Goal: Transaction & Acquisition: Purchase product/service

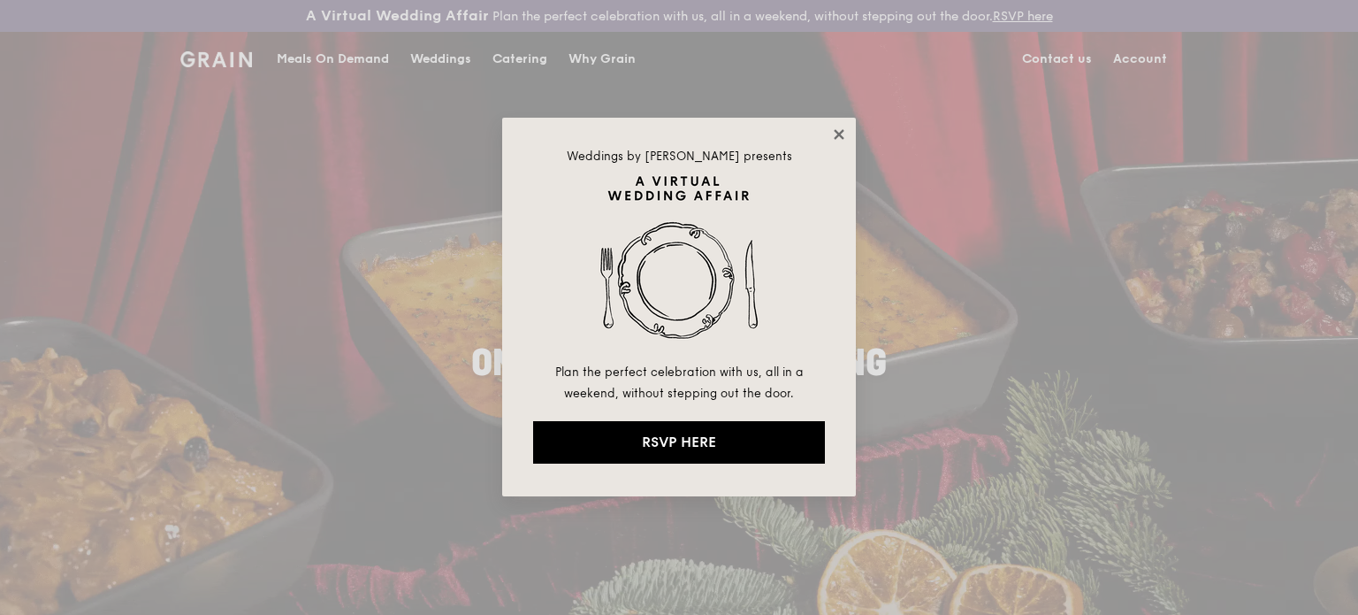
click at [839, 128] on icon at bounding box center [839, 134] width 16 height 16
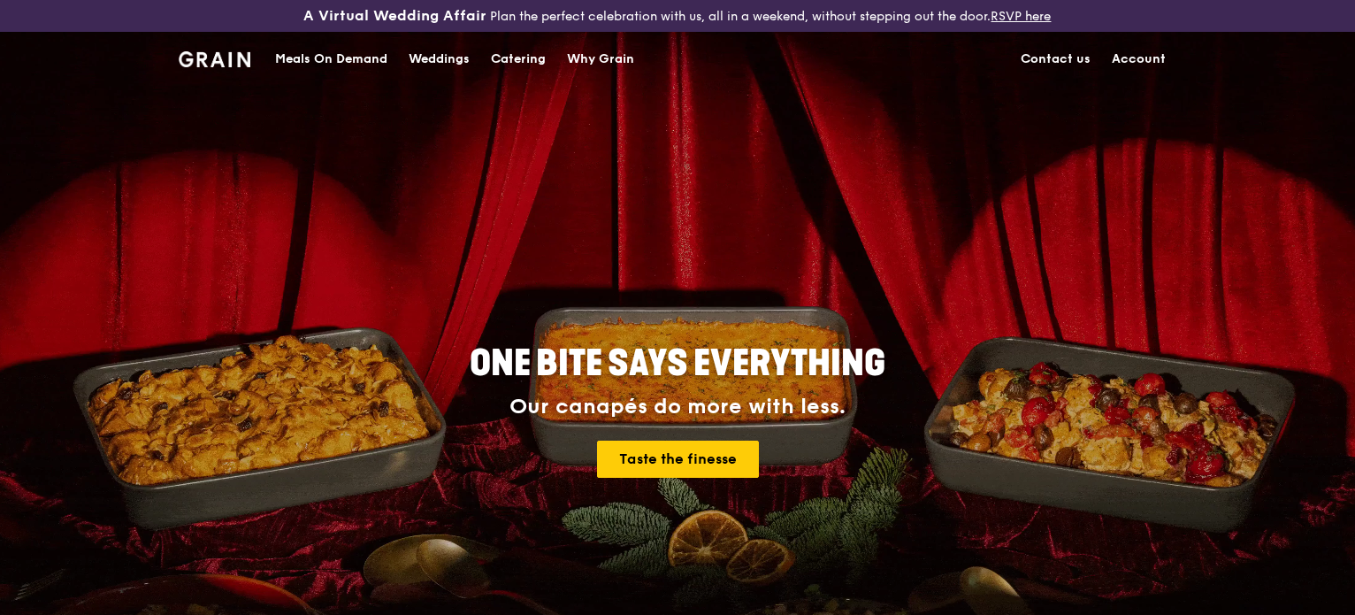
click at [361, 66] on div "Meals On Demand" at bounding box center [331, 59] width 112 height 53
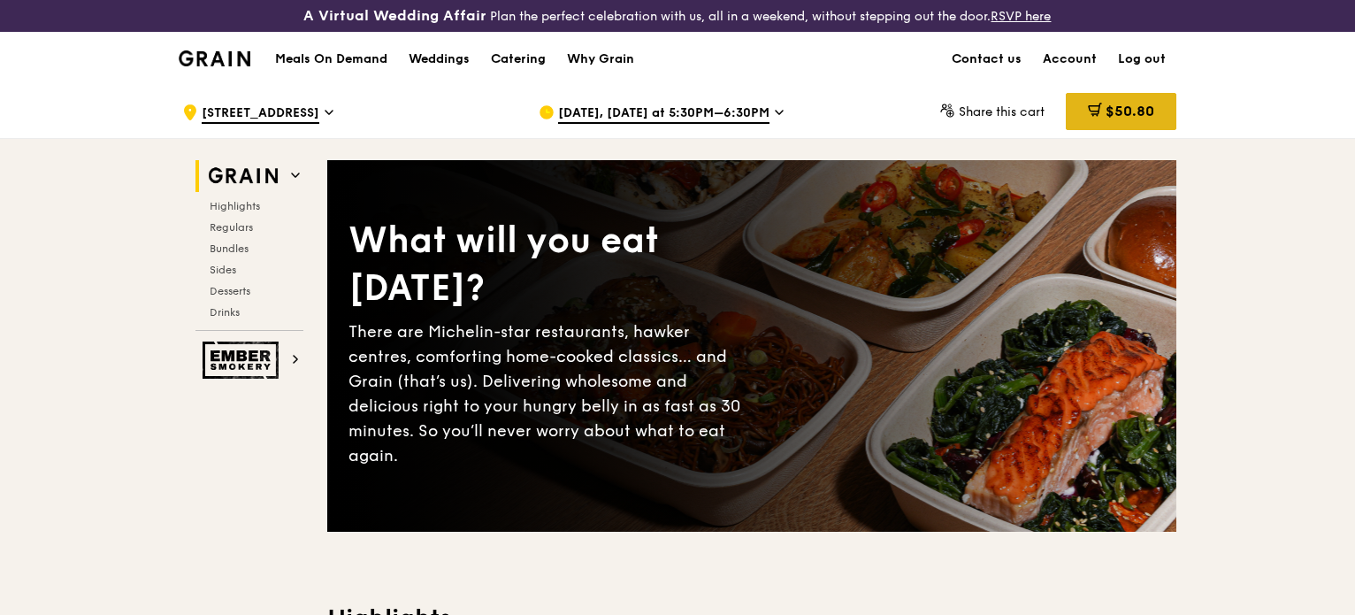
click at [1134, 97] on div "$50.80" at bounding box center [1121, 111] width 111 height 37
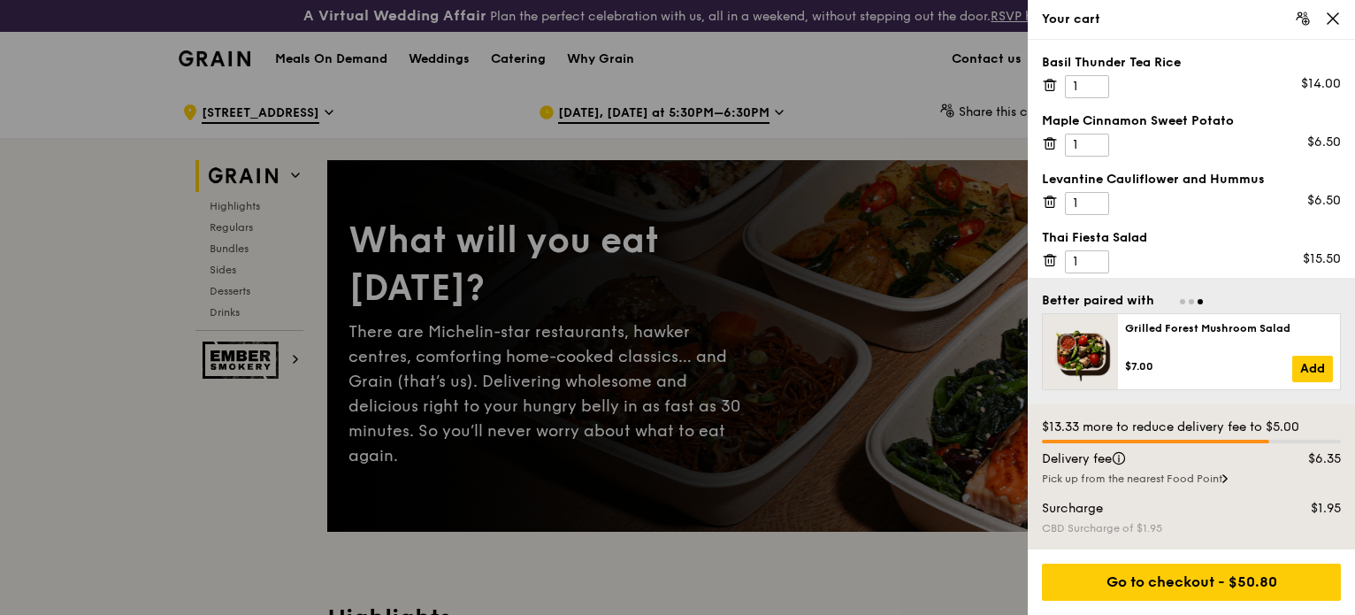
click at [1047, 140] on icon at bounding box center [1050, 143] width 16 height 16
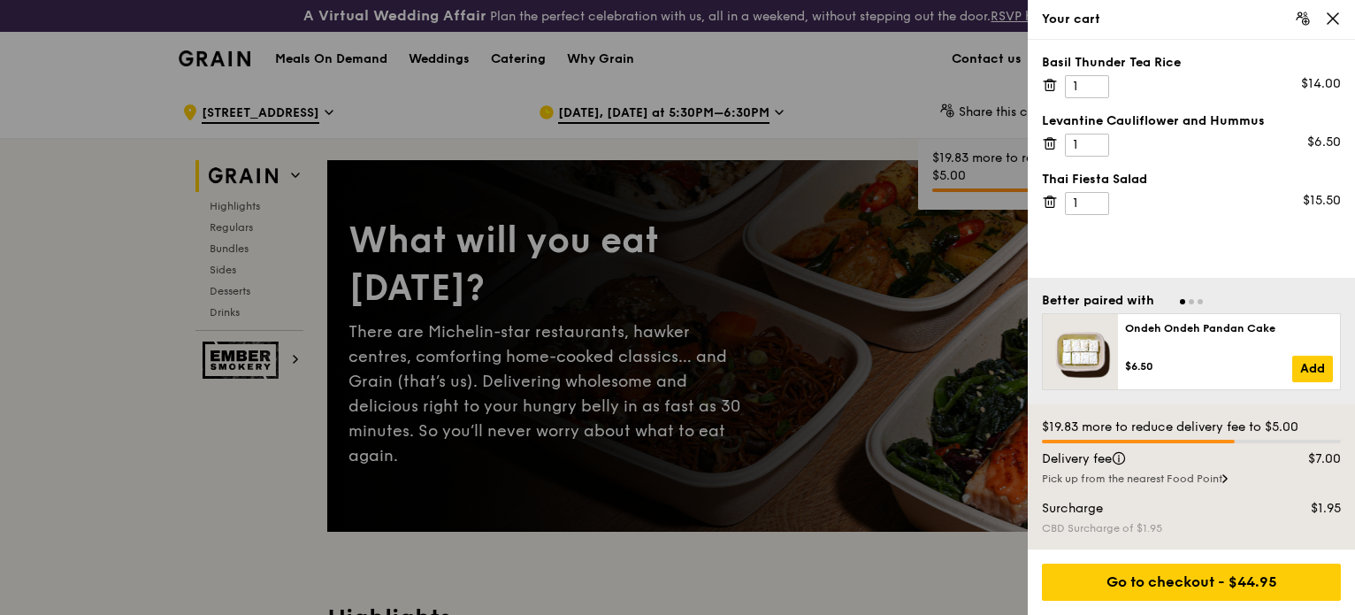
click at [1049, 140] on icon at bounding box center [1050, 143] width 16 height 16
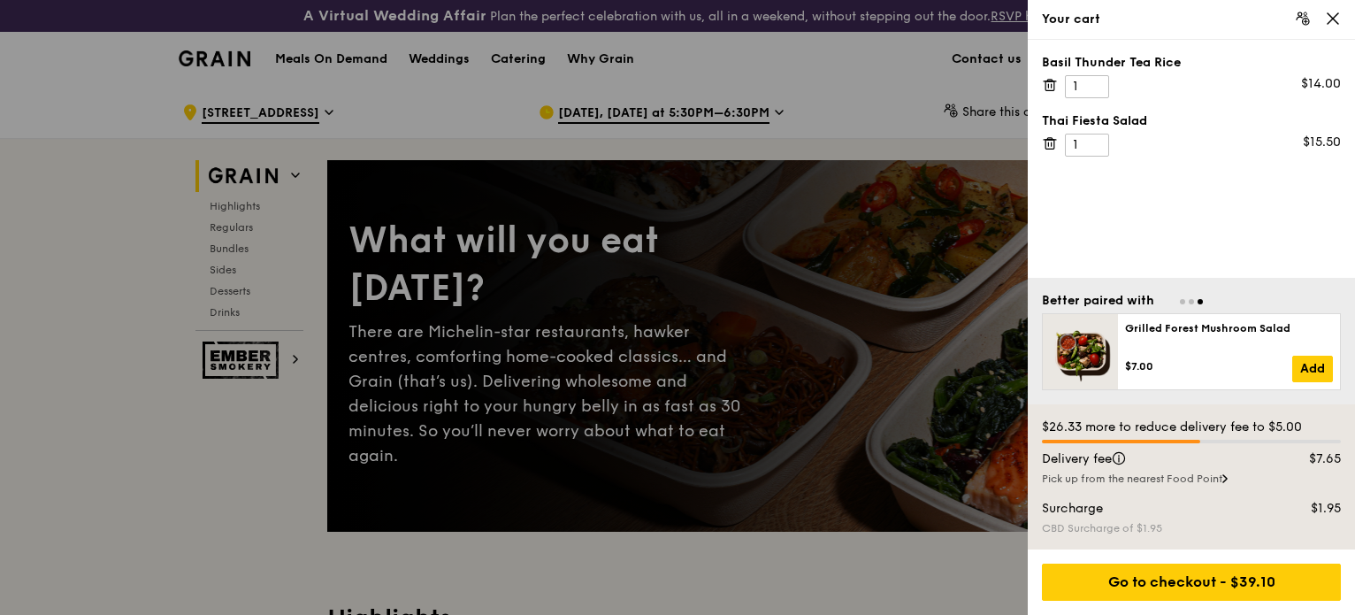
click at [1051, 144] on icon at bounding box center [1050, 143] width 16 height 16
click at [1330, 13] on icon at bounding box center [1333, 19] width 16 height 16
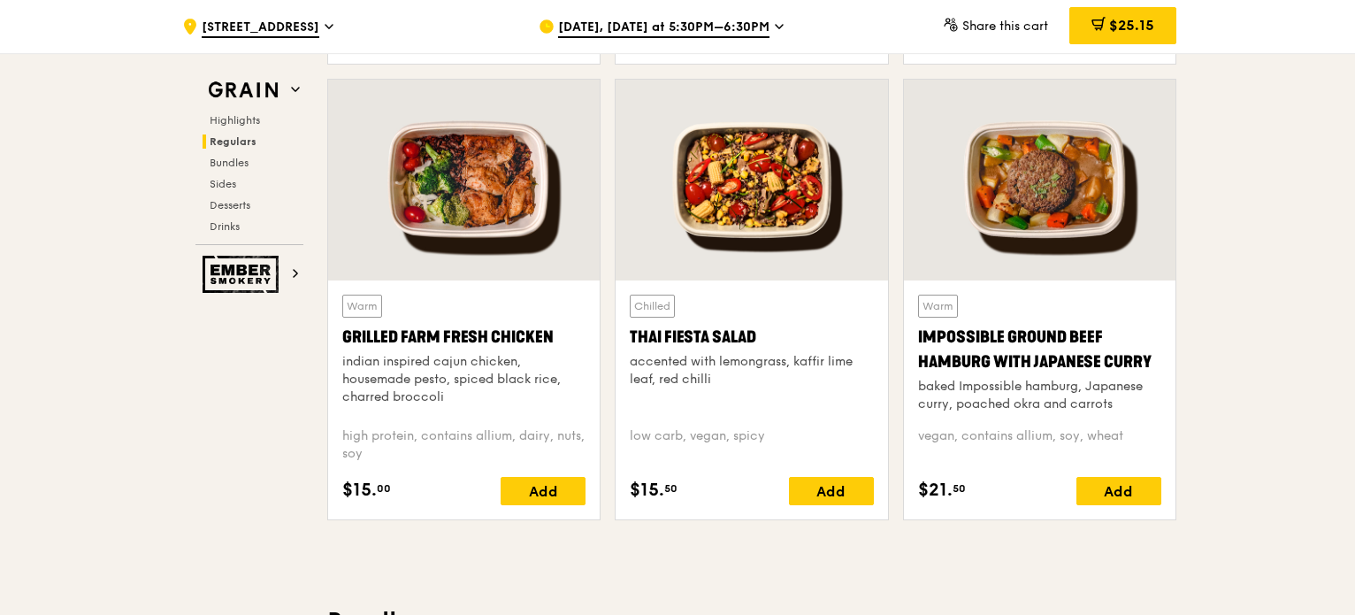
scroll to position [2034, 0]
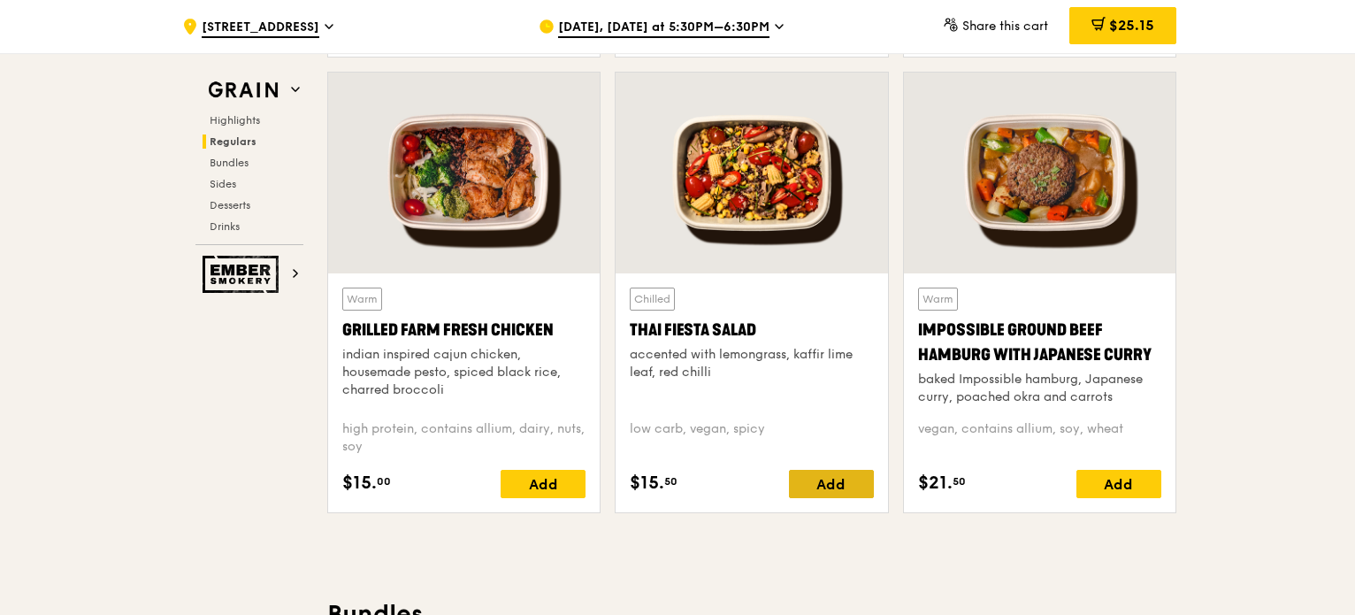
click at [856, 473] on div "Add" at bounding box center [831, 484] width 85 height 28
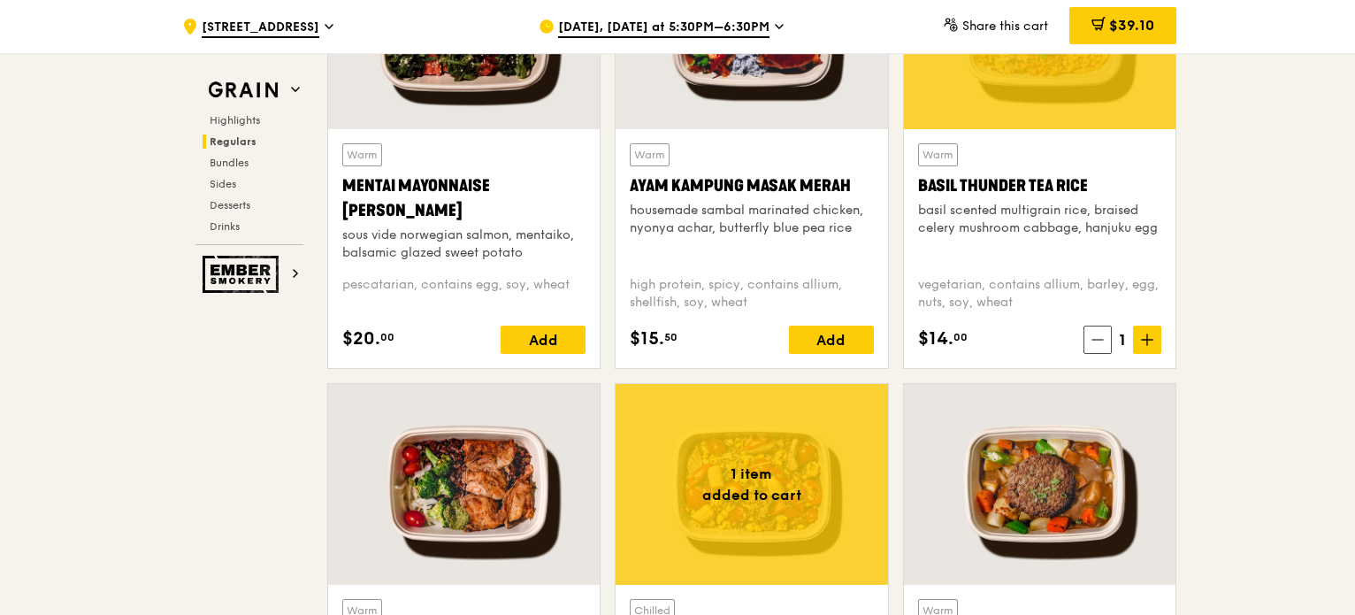
scroll to position [1946, 0]
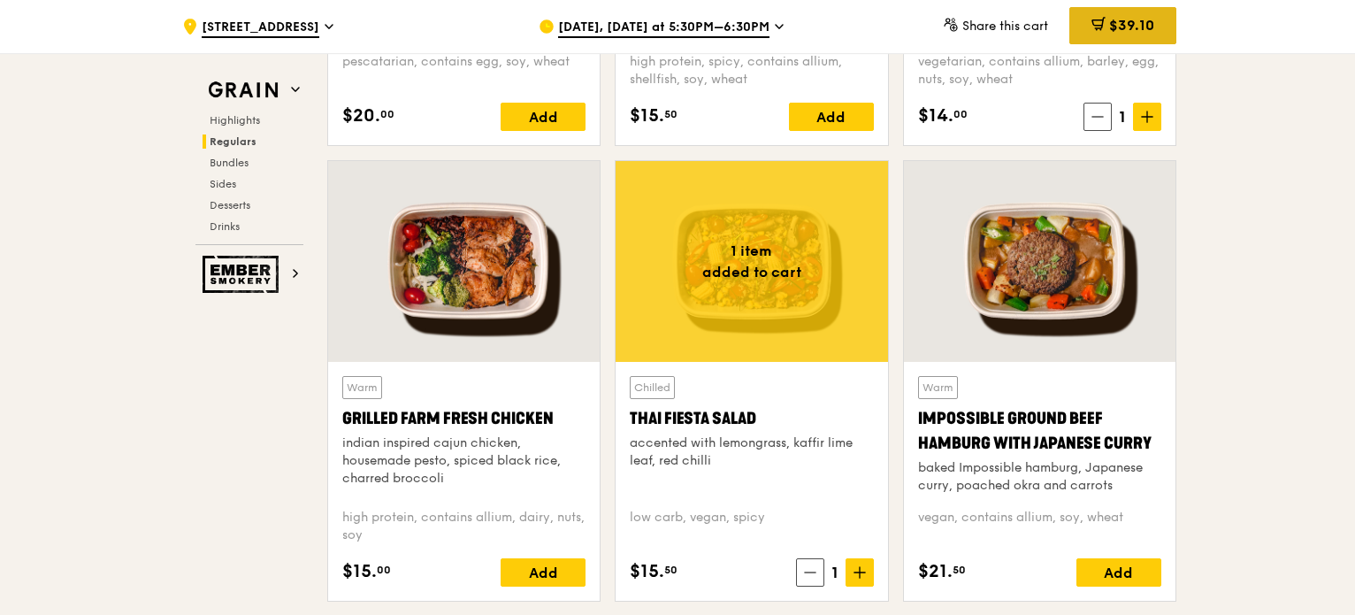
click at [1155, 29] on div "$39.10" at bounding box center [1122, 25] width 107 height 37
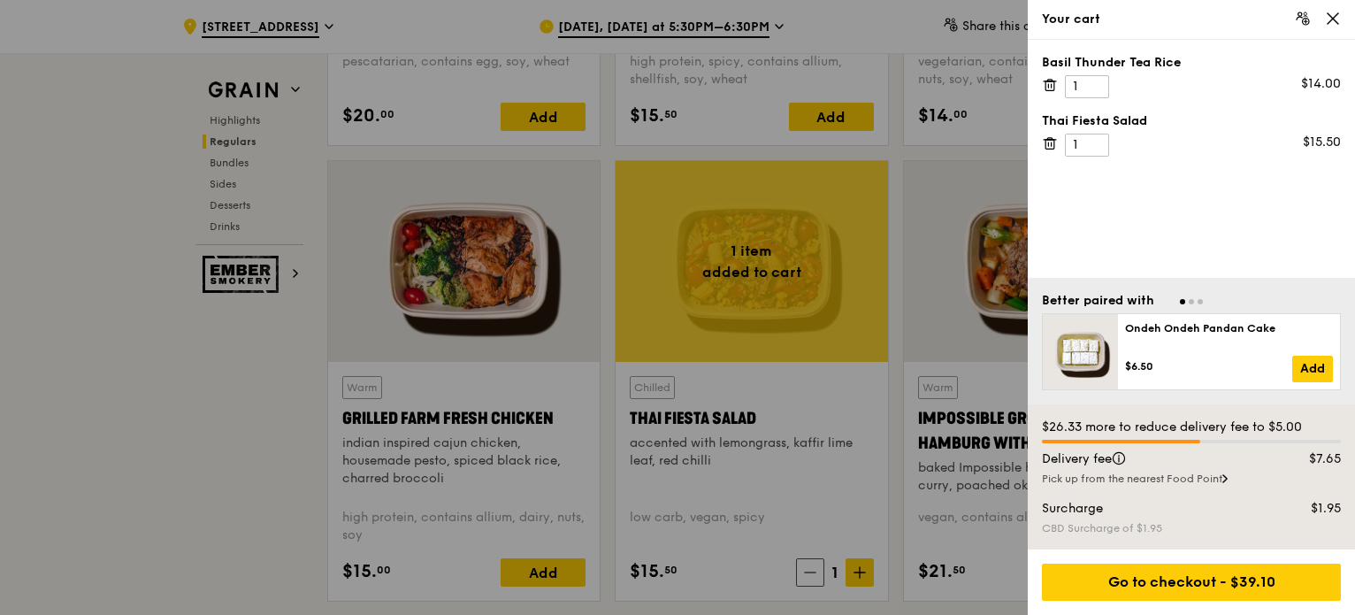
click at [905, 347] on div at bounding box center [677, 307] width 1355 height 615
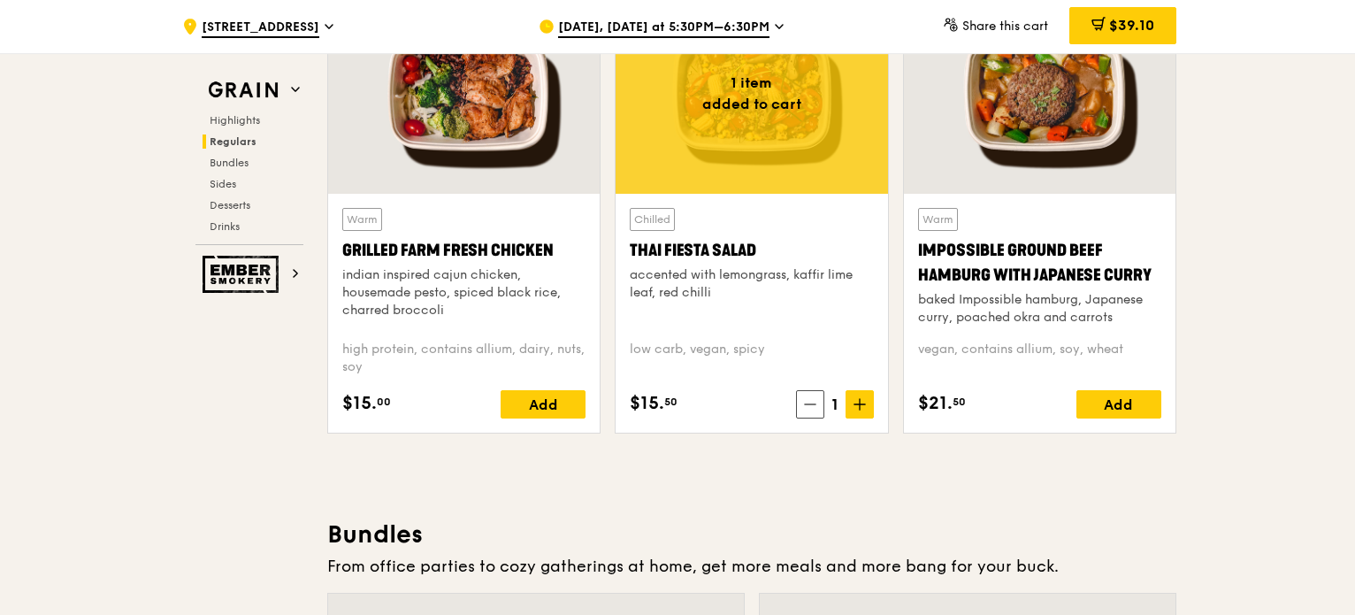
scroll to position [2122, 0]
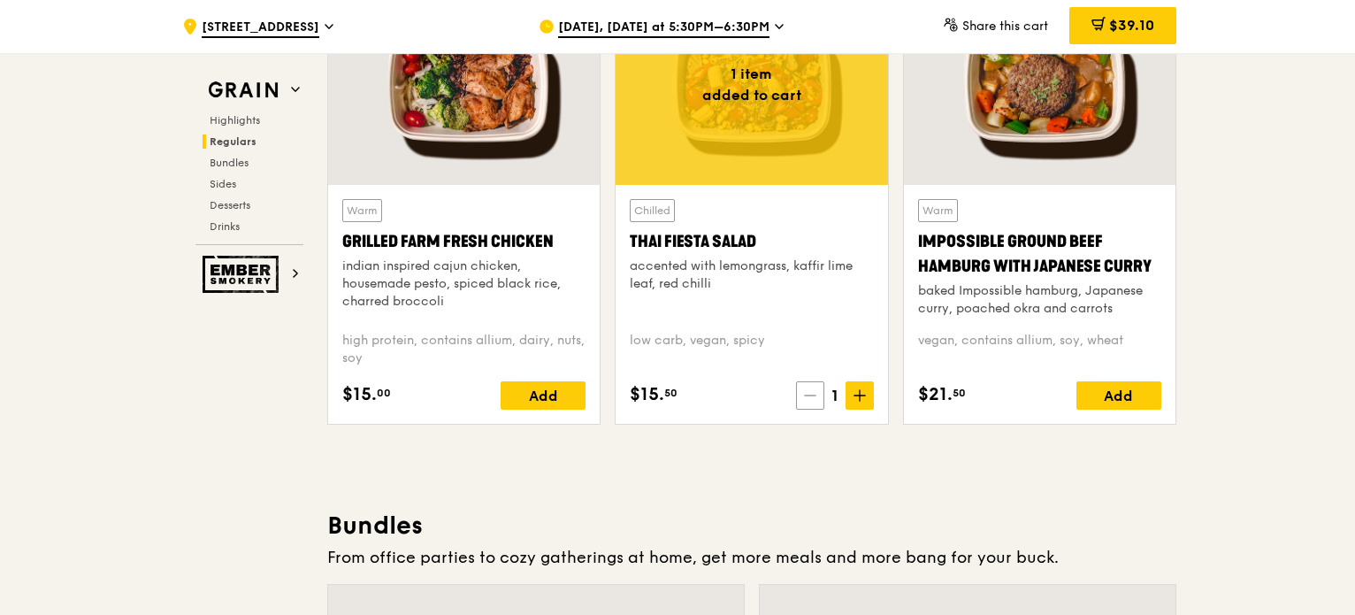
click at [816, 406] on span at bounding box center [810, 395] width 28 height 28
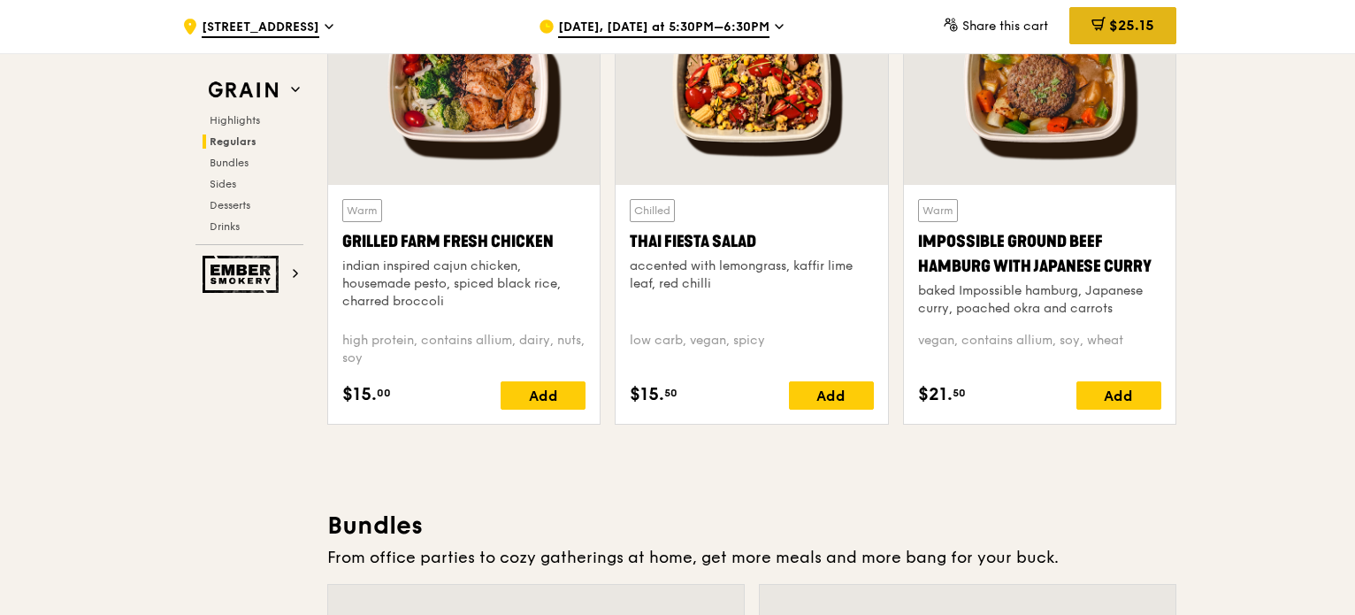
click at [1119, 33] on span "$25.15" at bounding box center [1131, 25] width 45 height 17
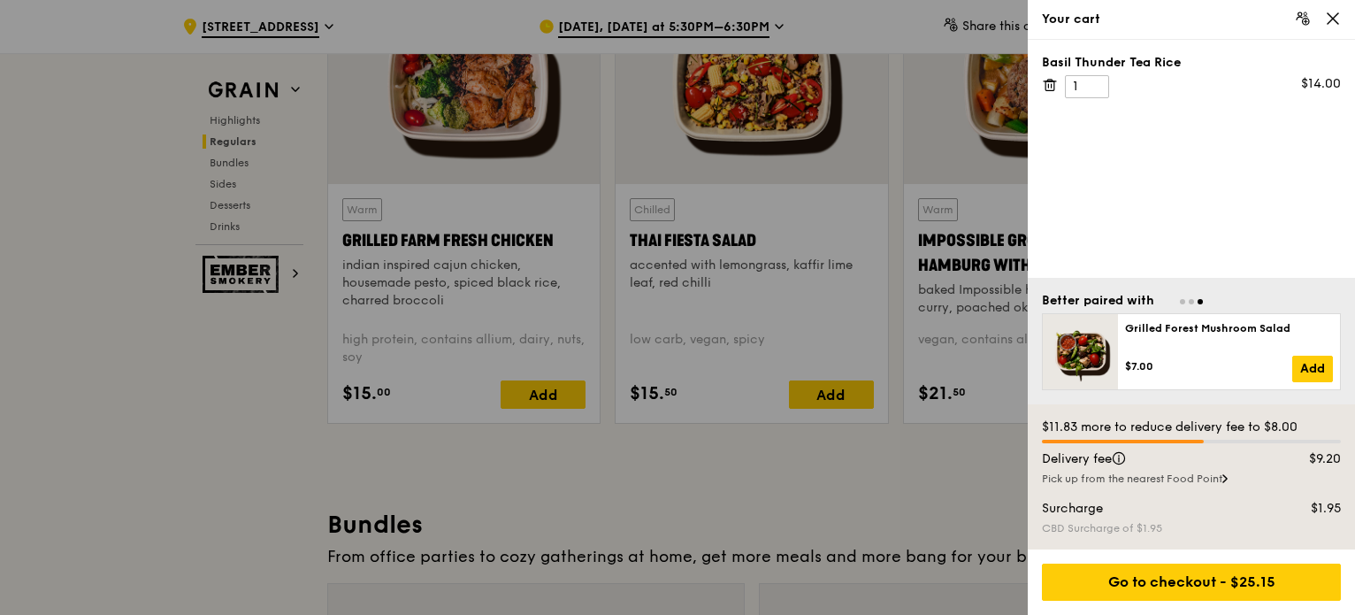
scroll to position [2124, 0]
click at [1213, 478] on div "Pick up from the nearest Food Point" at bounding box center [1191, 478] width 299 height 14
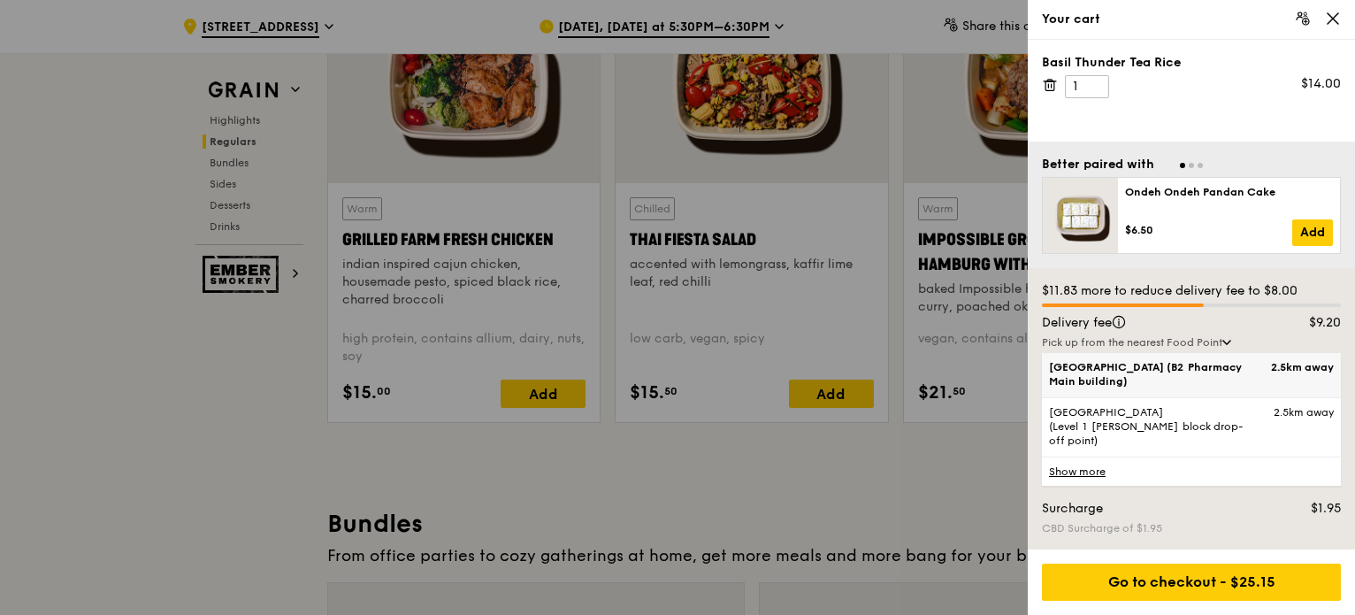
click at [1224, 388] on span "[GEOGRAPHIC_DATA] (B2 Pharmacy Main building)" at bounding box center [1156, 374] width 214 height 28
click at [0, 0] on input "[GEOGRAPHIC_DATA] (B2 Pharmacy Main building) 2.5km away" at bounding box center [0, 0] width 0 height 0
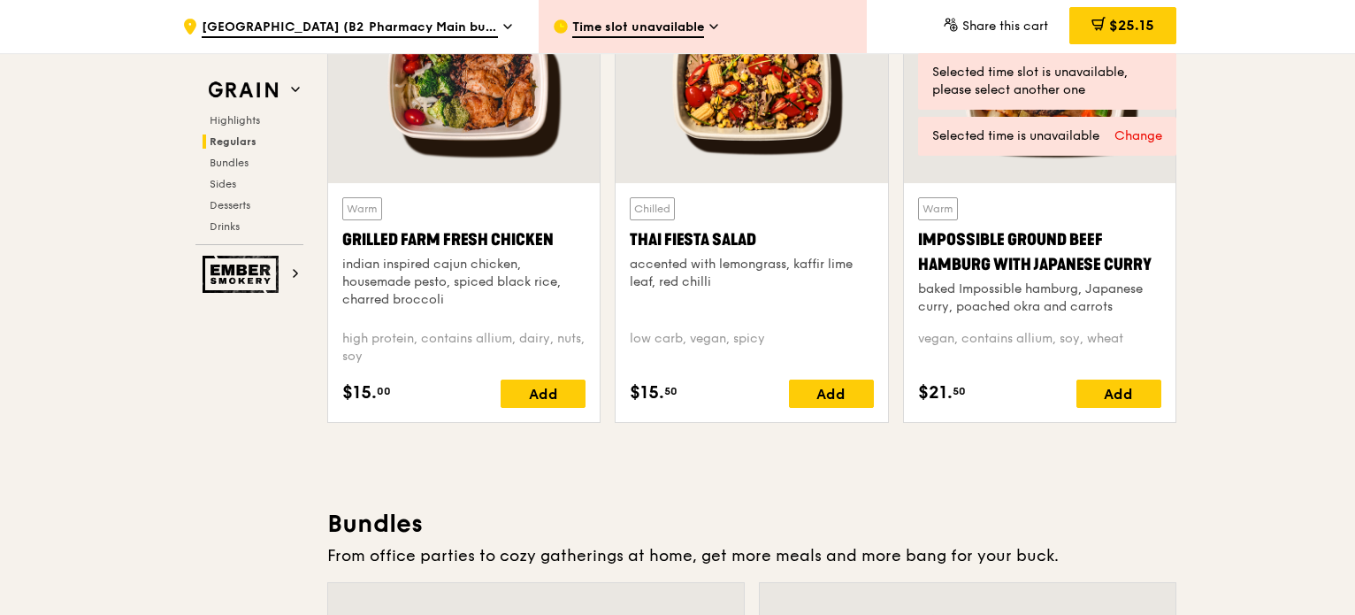
click at [1144, 135] on div "Change" at bounding box center [1138, 136] width 48 height 18
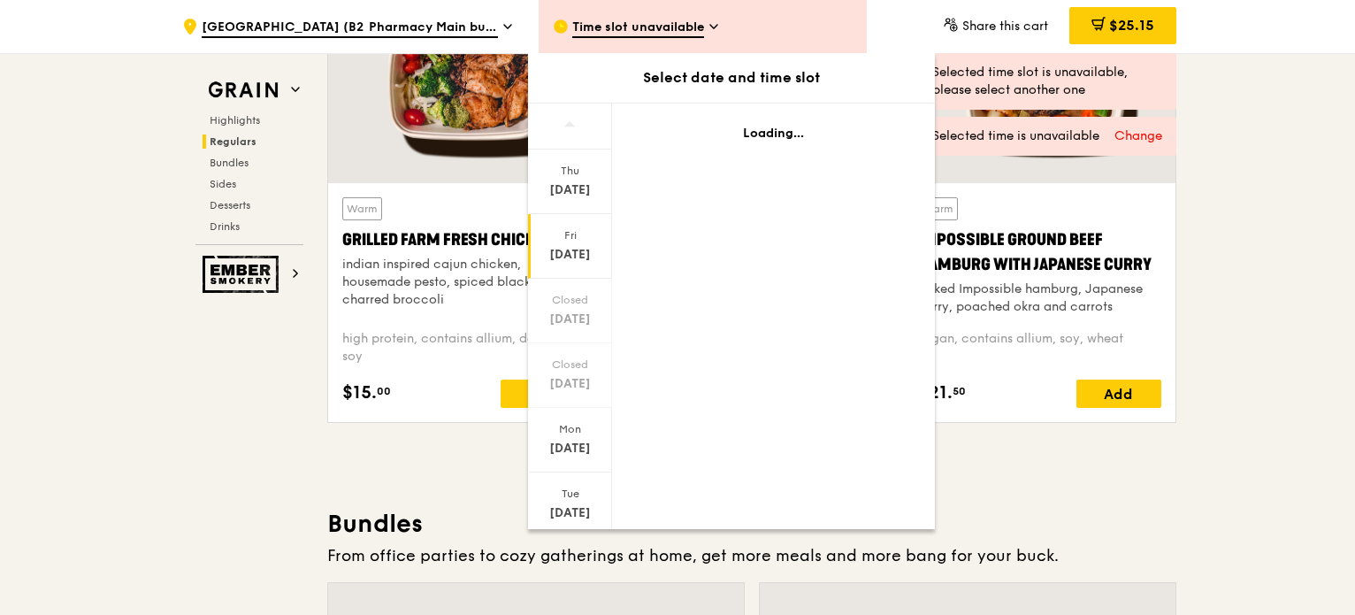
click at [564, 234] on div "Fri" at bounding box center [570, 235] width 79 height 14
click at [573, 434] on div "Mon" at bounding box center [570, 429] width 79 height 14
click at [571, 495] on div "Tue" at bounding box center [570, 493] width 79 height 14
click at [569, 433] on div "Mon" at bounding box center [570, 429] width 79 height 14
click at [569, 169] on div "Thu" at bounding box center [570, 171] width 79 height 14
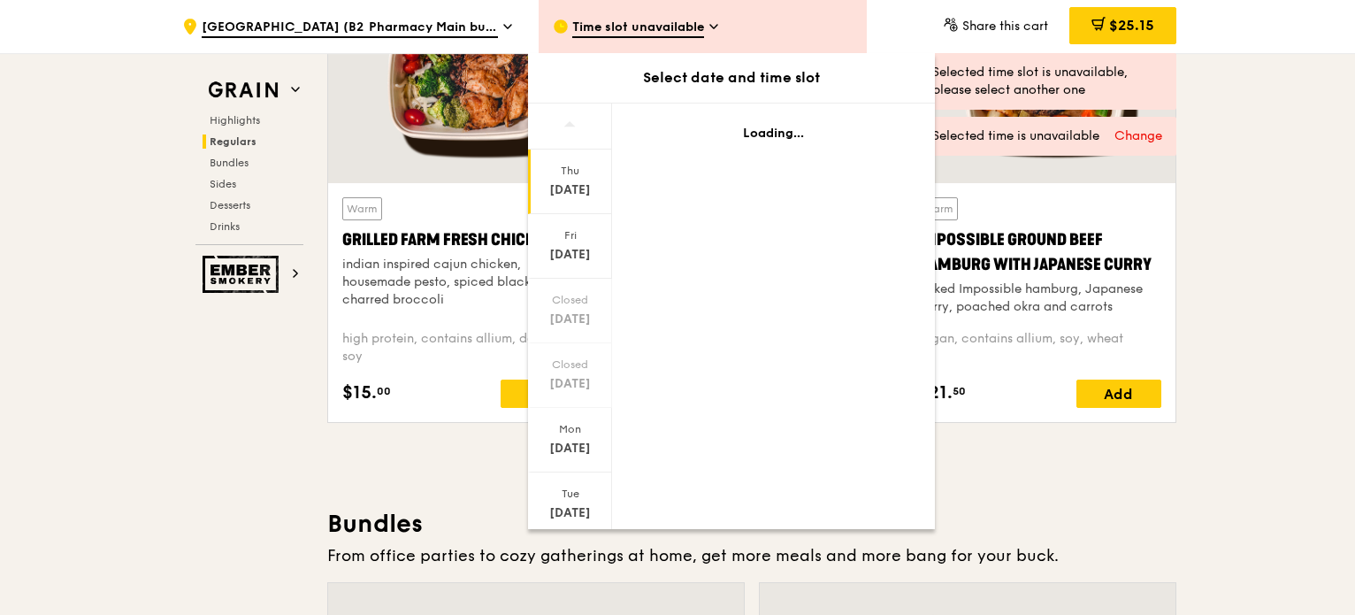
click at [681, 88] on div "Select date and time slot" at bounding box center [731, 78] width 407 height 50
click at [701, 35] on span "Time slot unavailable" at bounding box center [638, 28] width 132 height 19
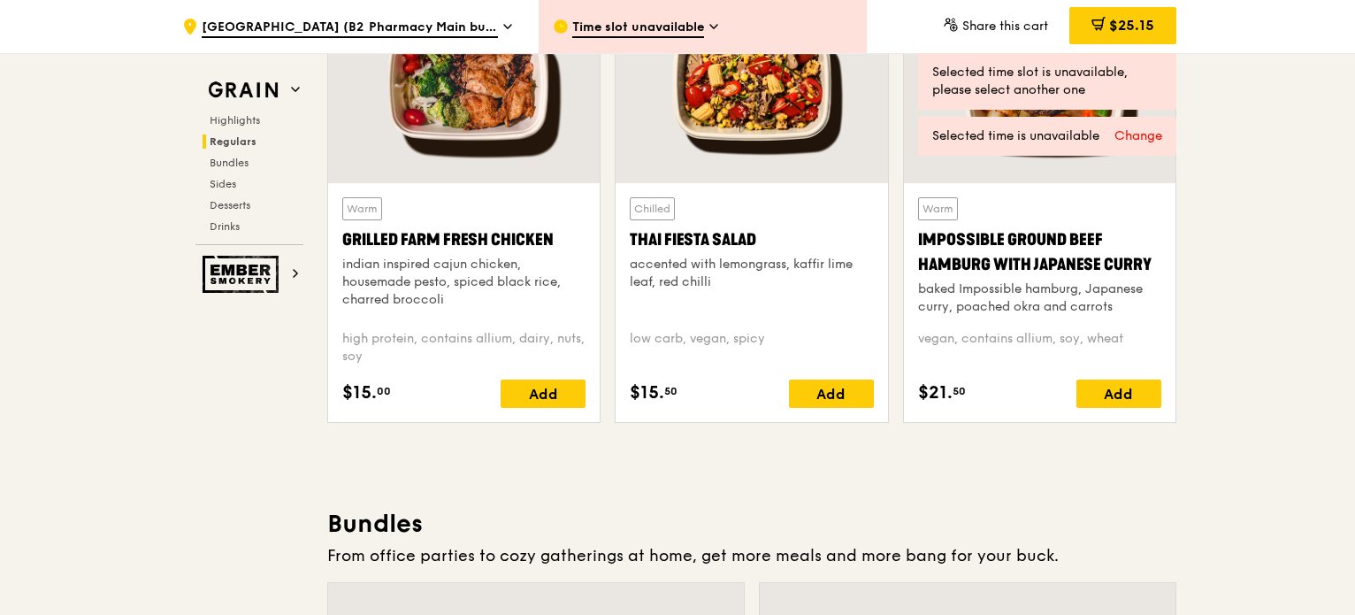
click at [411, 24] on span "[GEOGRAPHIC_DATA] (B2 Pharmacy Main building)" at bounding box center [350, 28] width 296 height 19
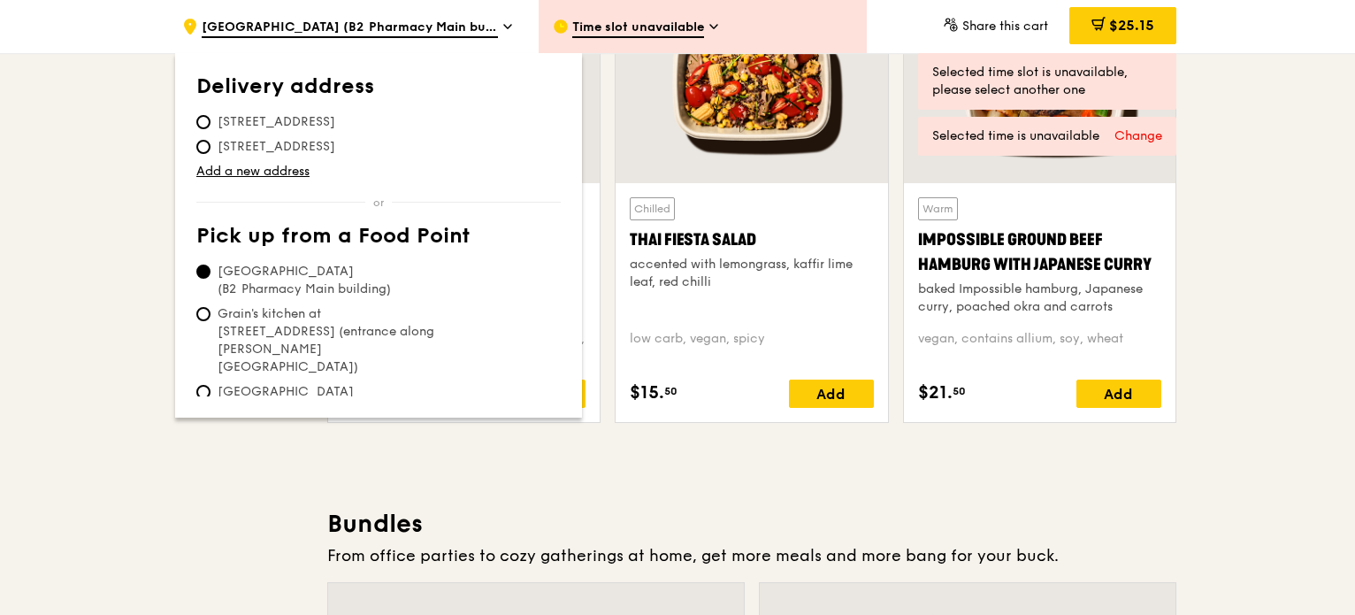
click at [309, 383] on span "[GEOGRAPHIC_DATA] (Level 1 [PERSON_NAME] block drop-off point)" at bounding box center [328, 409] width 264 height 53
click at [210, 385] on input "[GEOGRAPHIC_DATA] (Level 1 [PERSON_NAME] block drop-off point)" at bounding box center [203, 392] width 14 height 14
radio input "true"
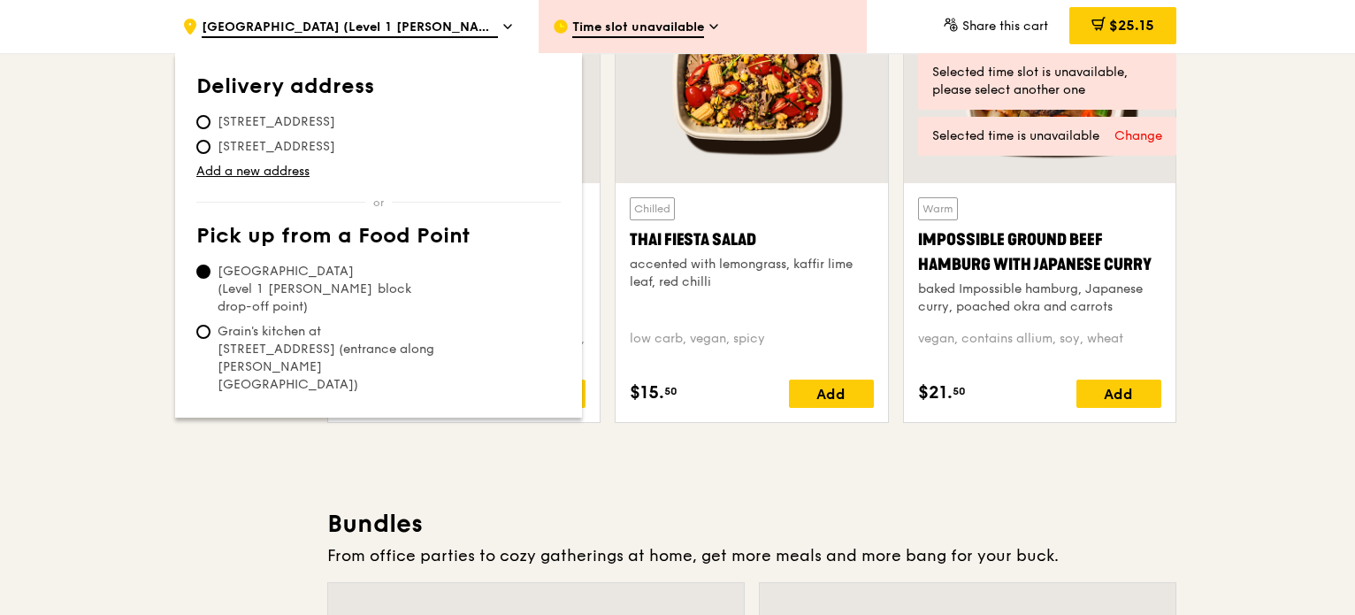
click at [306, 323] on span "Grain's kitchen at [STREET_ADDRESS] (entrance along [PERSON_NAME][GEOGRAPHIC_DA…" at bounding box center [328, 358] width 264 height 71
click at [210, 325] on input "Grain's kitchen at [STREET_ADDRESS] (entrance along [PERSON_NAME][GEOGRAPHIC_DA…" at bounding box center [203, 332] width 14 height 14
radio input "true"
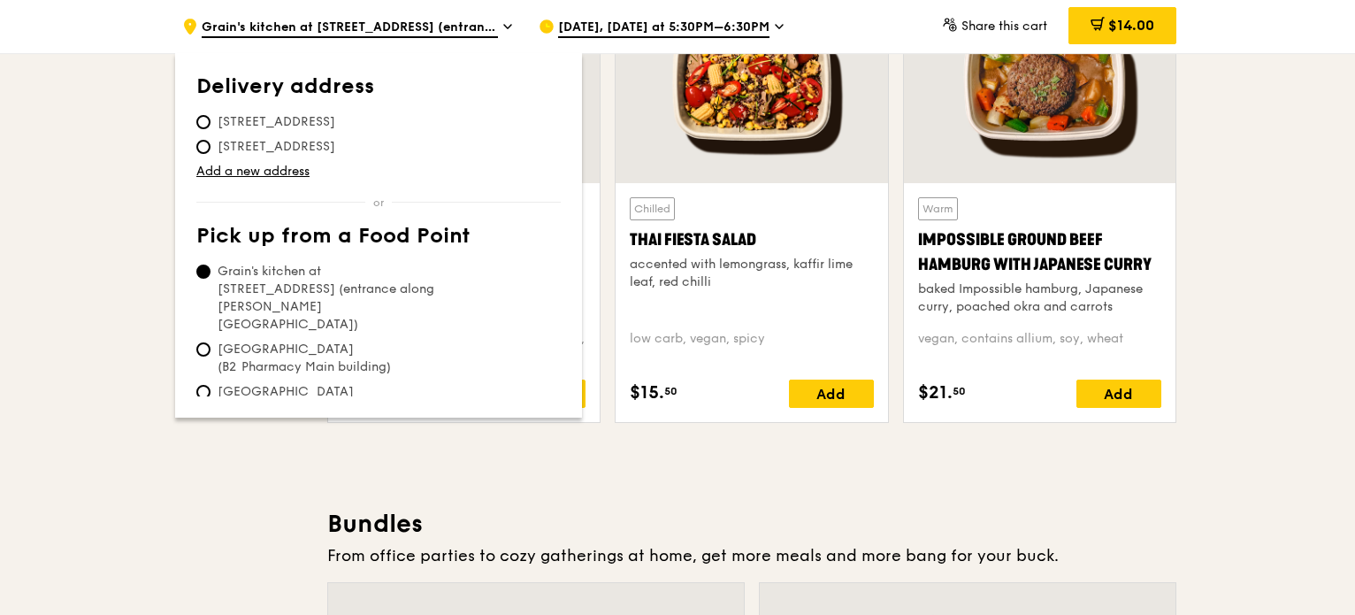
click at [299, 144] on span "[STREET_ADDRESS]" at bounding box center [276, 147] width 160 height 18
click at [210, 144] on input "[STREET_ADDRESS]" at bounding box center [203, 147] width 14 height 14
radio input "true"
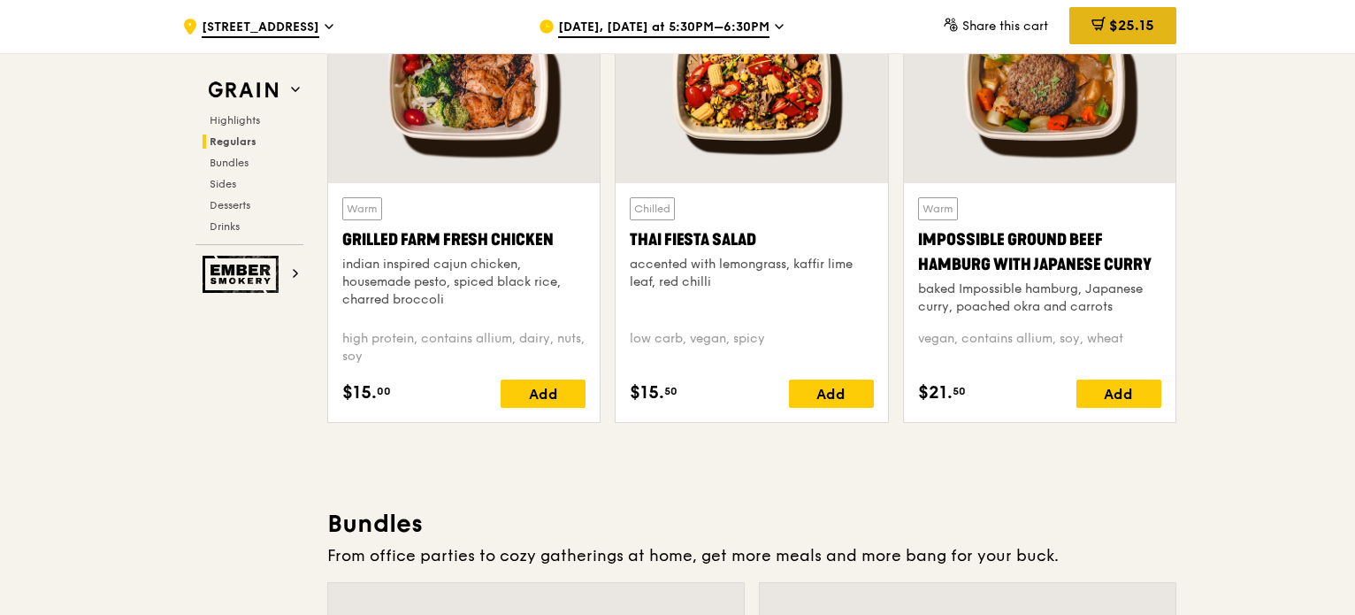
click at [1130, 13] on div "$25.15" at bounding box center [1122, 25] width 107 height 37
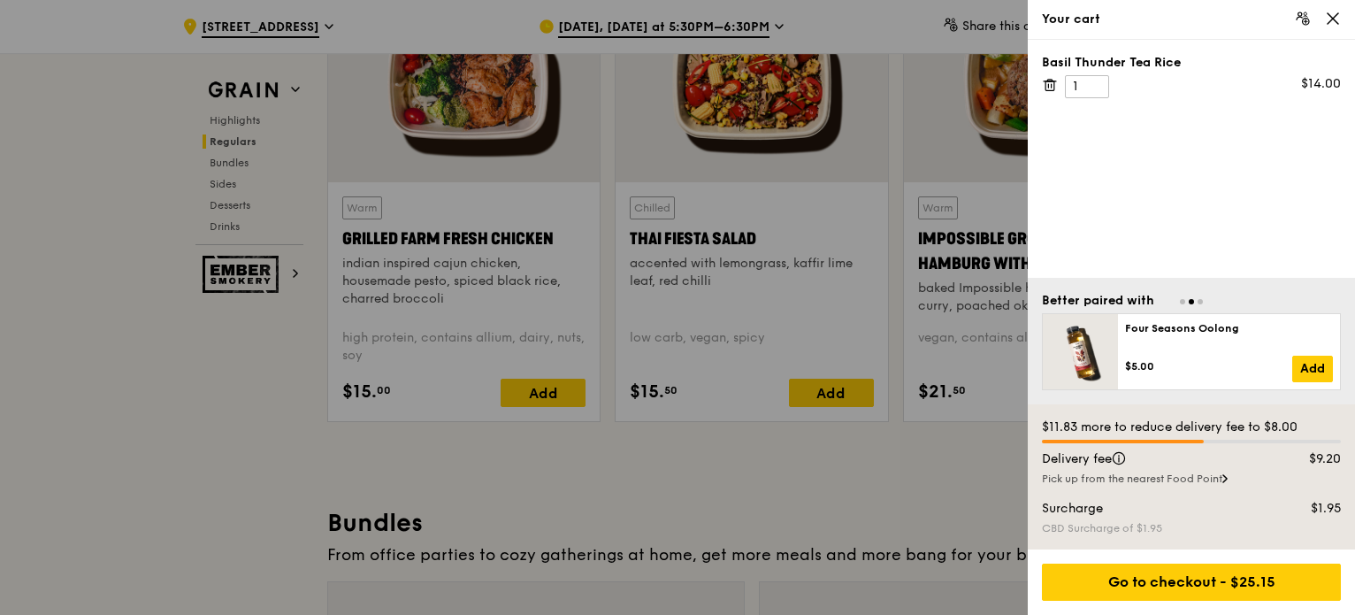
scroll to position [2126, 0]
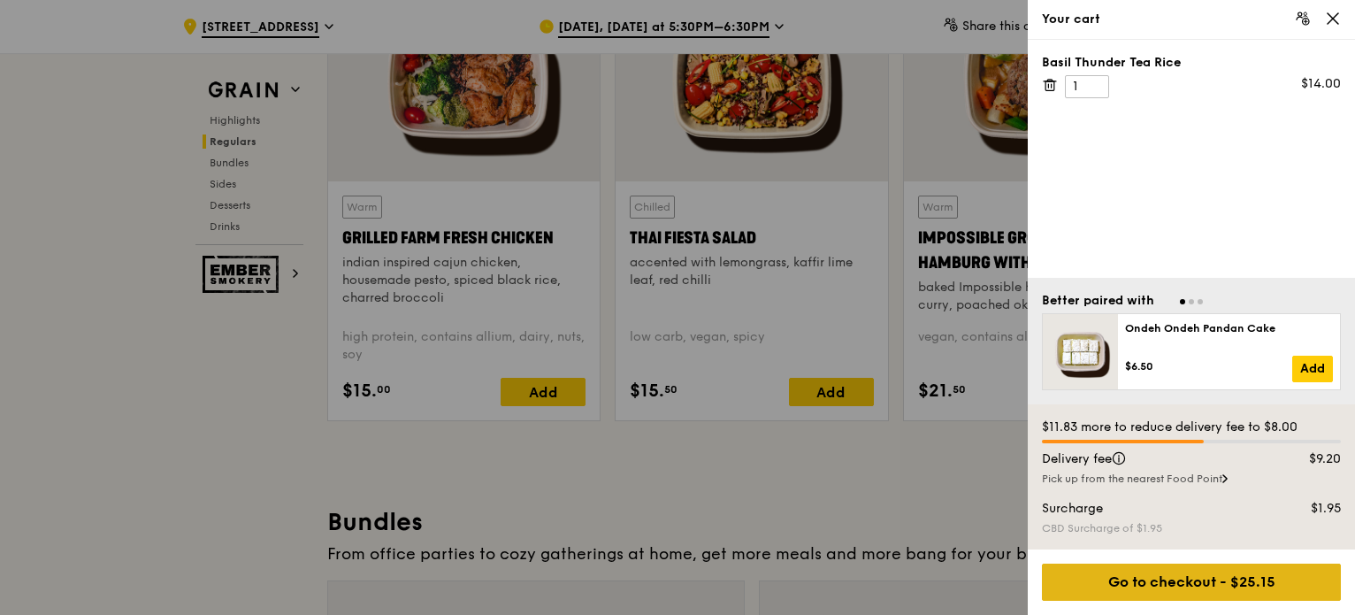
click at [1180, 577] on div "Go to checkout - $25.15" at bounding box center [1191, 581] width 299 height 37
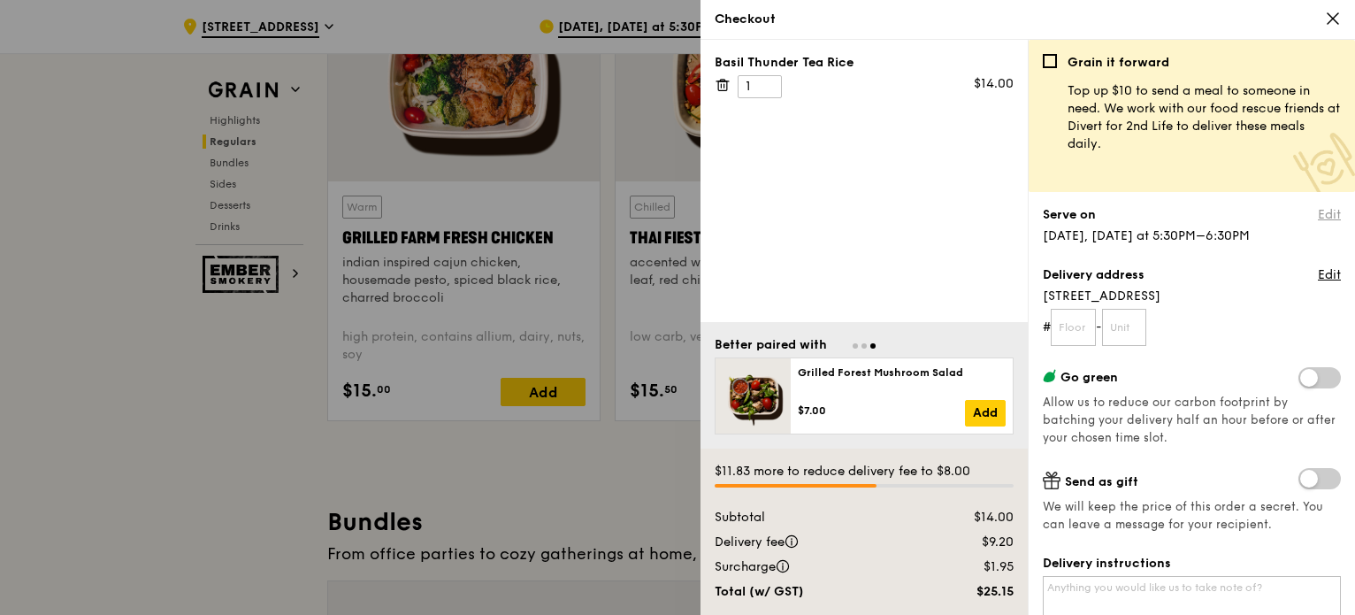
click at [1318, 208] on link "Edit" at bounding box center [1329, 215] width 23 height 18
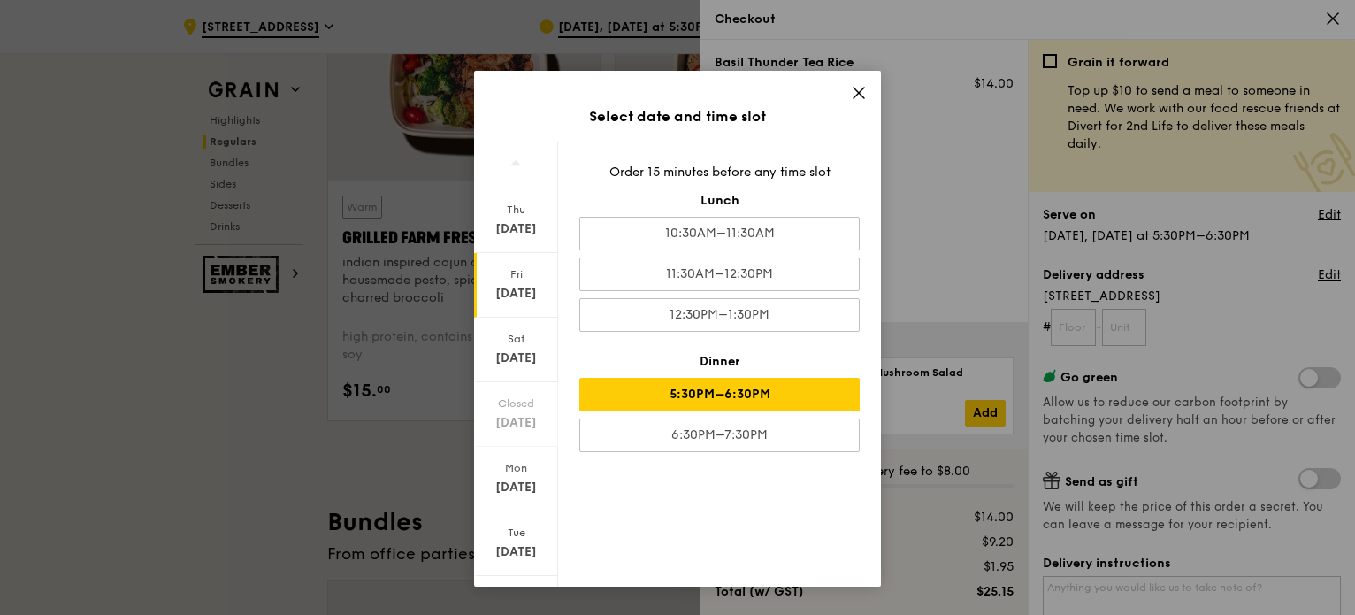
click at [773, 390] on div "5:30PM–6:30PM" at bounding box center [719, 395] width 280 height 34
click at [860, 95] on icon at bounding box center [859, 93] width 16 height 16
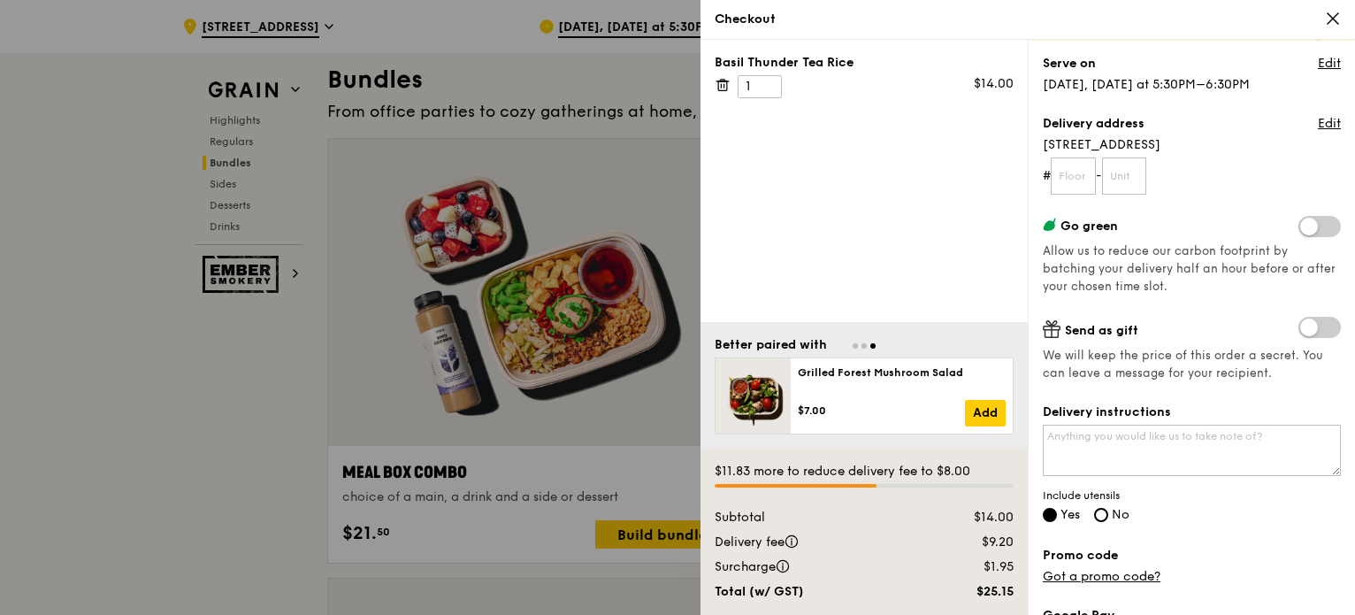
scroll to position [177, 0]
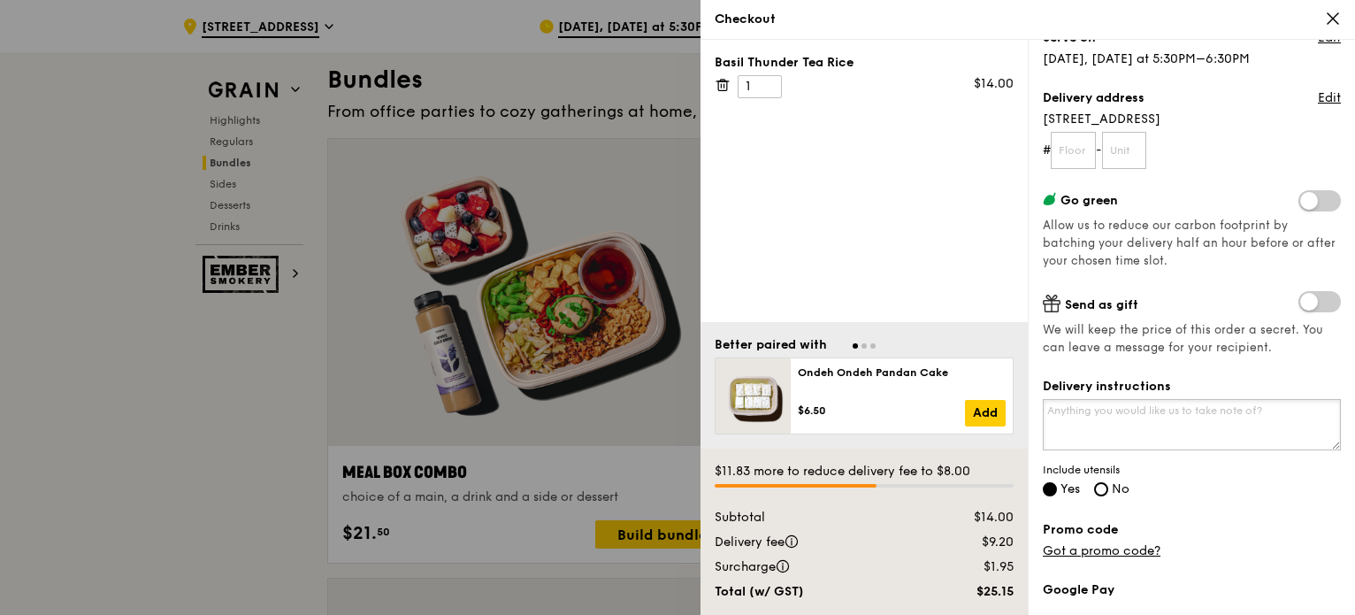
click at [1189, 436] on textarea "Delivery instructions" at bounding box center [1192, 424] width 298 height 51
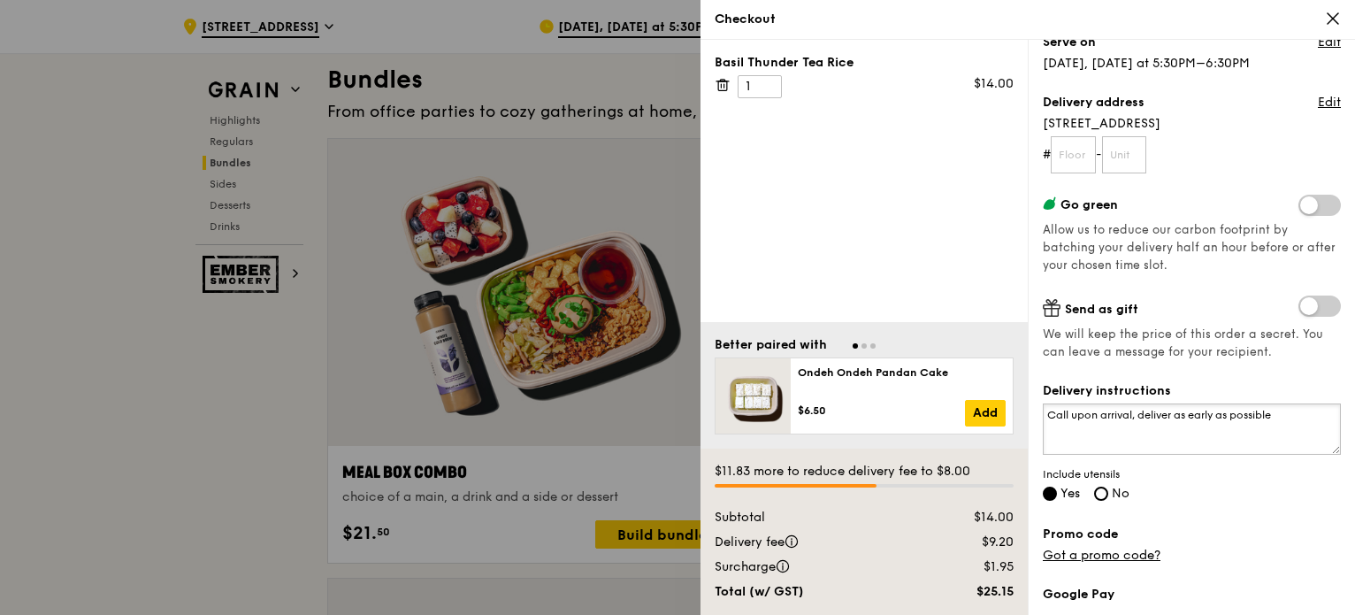
type textarea "Call upon arrival, deliver as early as possible"
